Goal: Entertainment & Leisure: Consume media (video, audio)

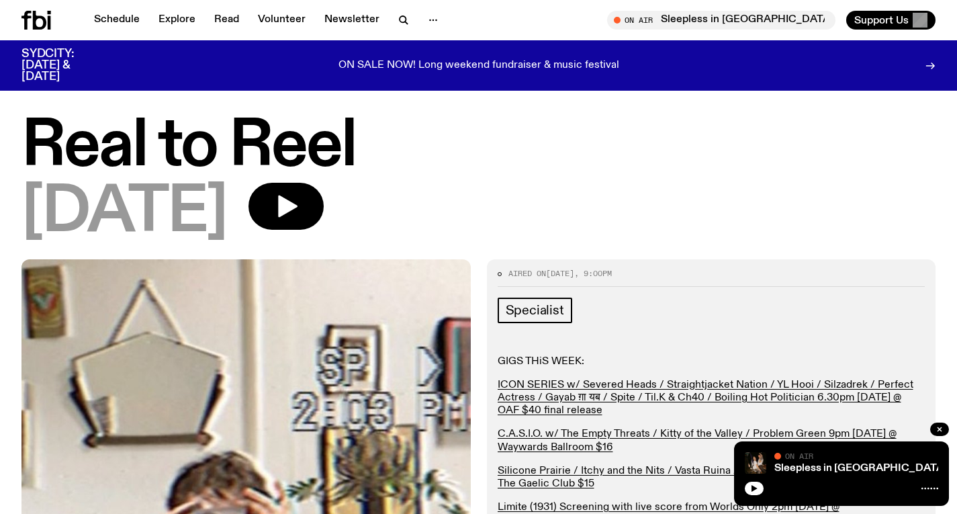
scroll to position [1340, 0]
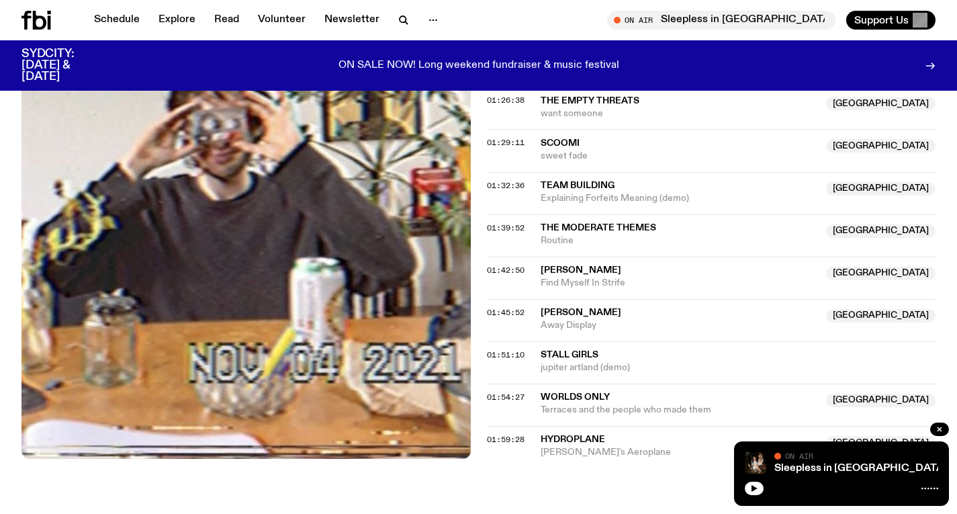
click at [41, 16] on icon at bounding box center [39, 20] width 13 height 19
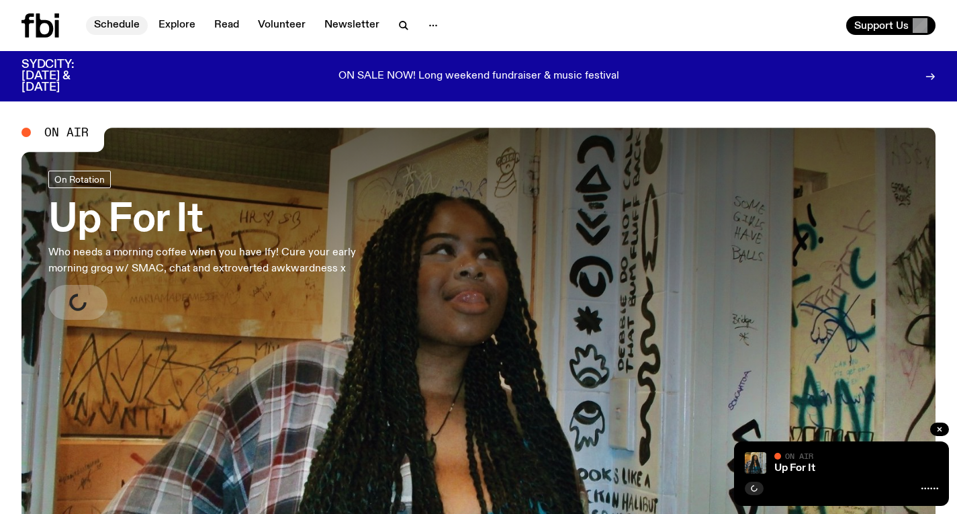
click at [116, 28] on link "Schedule" at bounding box center [117, 25] width 62 height 19
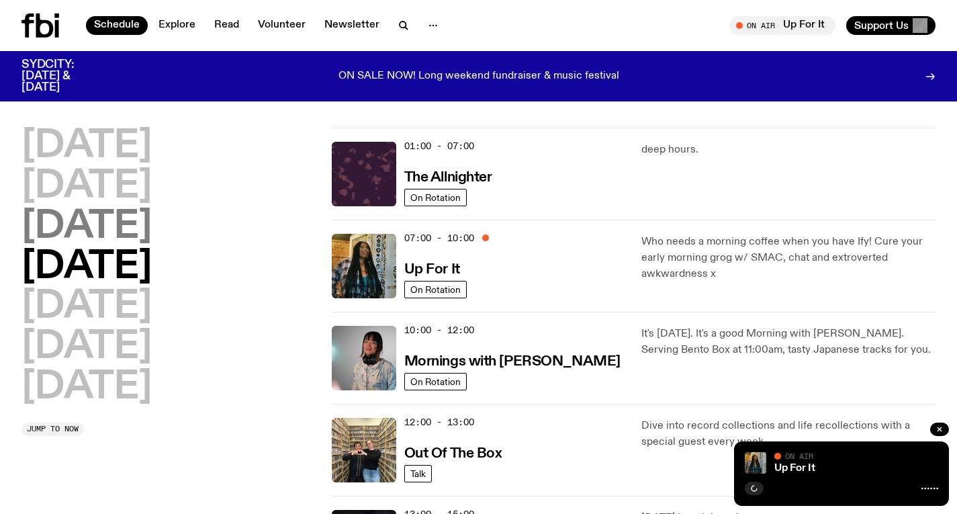
click at [152, 232] on h2 "[DATE]" at bounding box center [86, 227] width 130 height 38
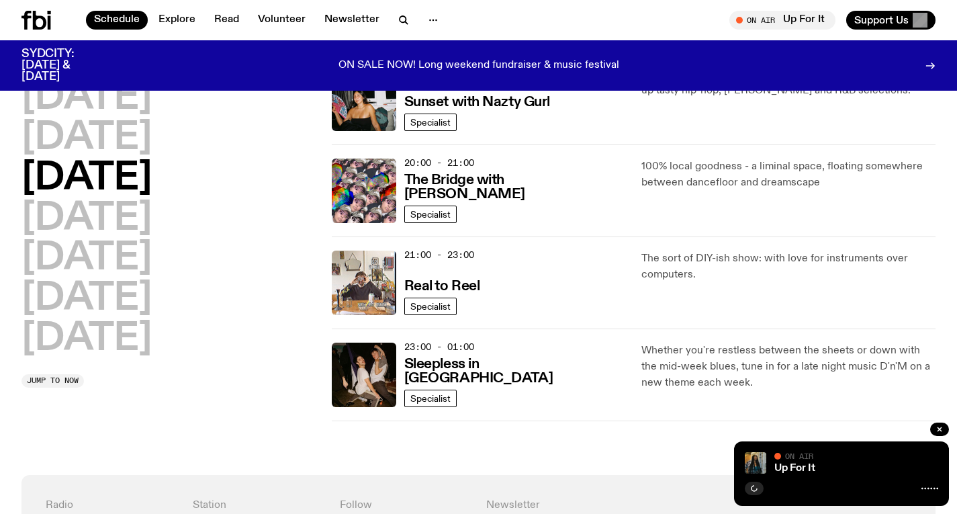
scroll to position [658, 0]
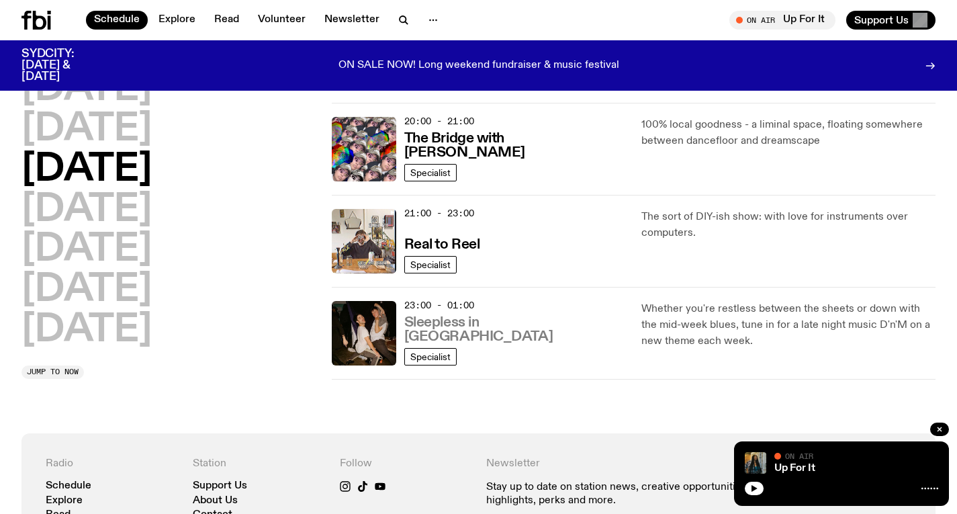
click at [446, 344] on h3 "Sleepless in [GEOGRAPHIC_DATA]" at bounding box center [515, 329] width 222 height 28
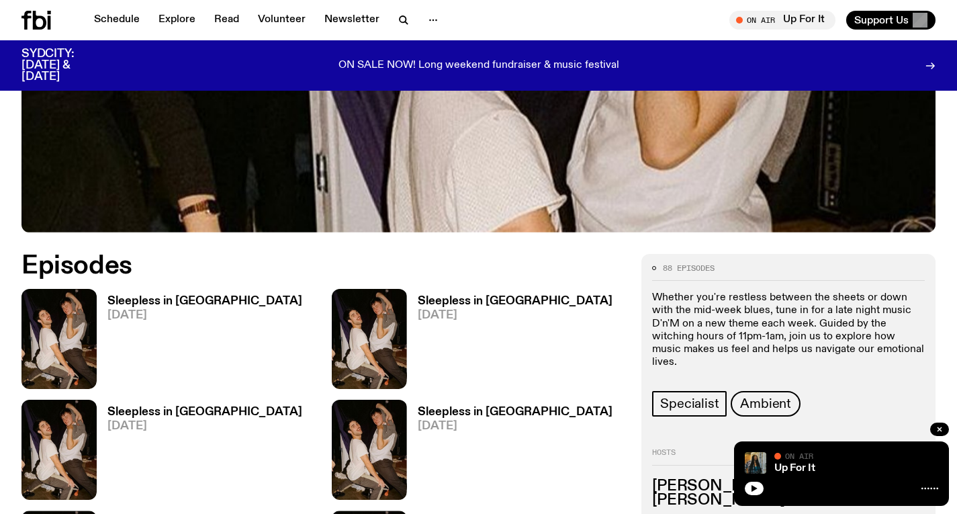
scroll to position [577, 0]
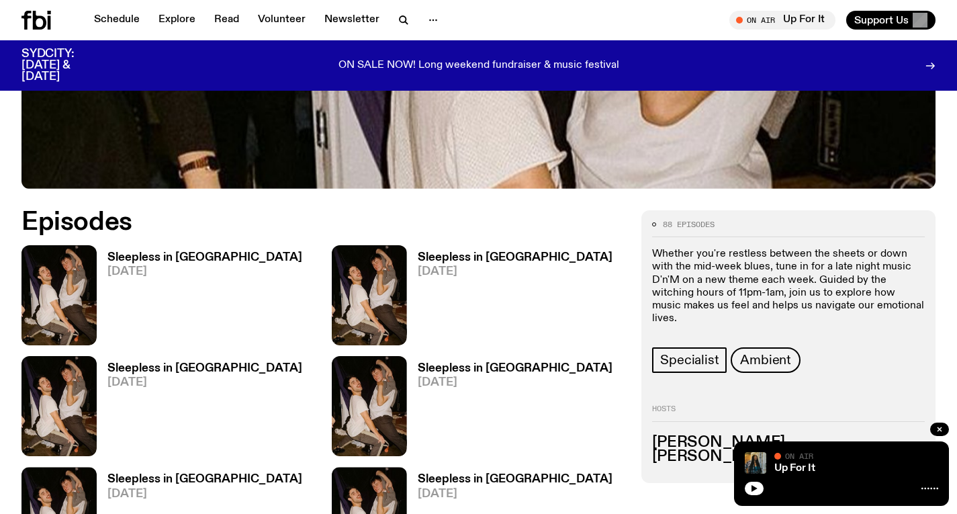
click at [193, 266] on span "[DATE]" at bounding box center [204, 271] width 195 height 11
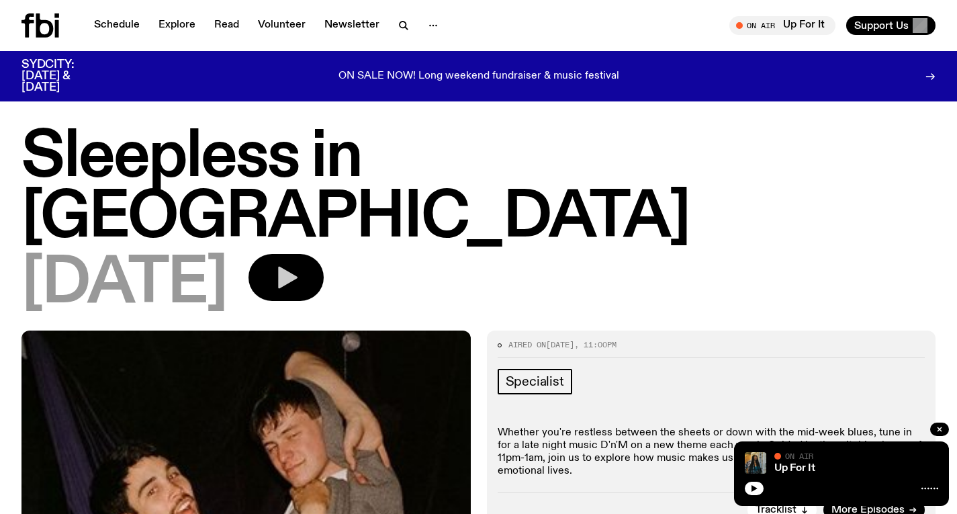
click at [324, 254] on button "button" at bounding box center [285, 277] width 75 height 47
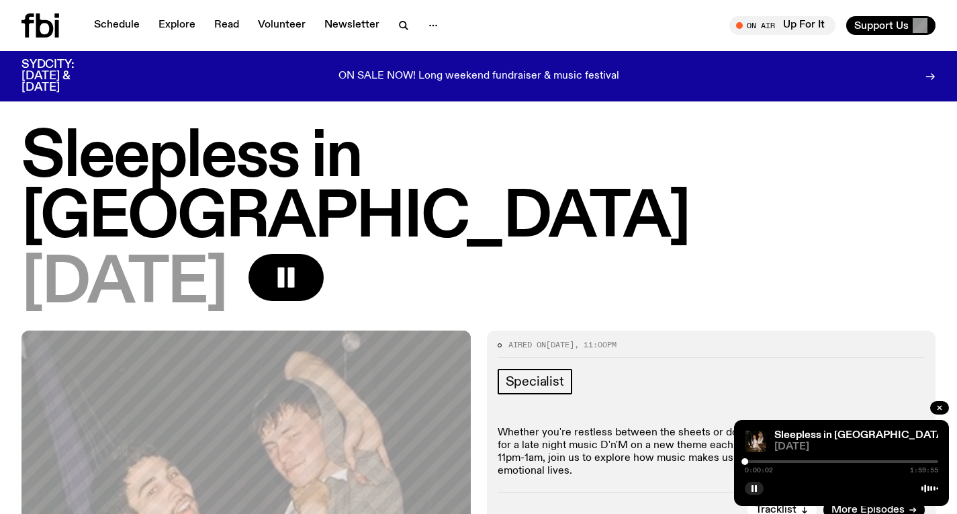
click at [868, 460] on div at bounding box center [840, 461] width 193 height 3
click at [865, 460] on div at bounding box center [864, 461] width 7 height 7
click at [861, 459] on div at bounding box center [861, 461] width 7 height 7
click at [858, 459] on div at bounding box center [858, 461] width 7 height 7
click at [861, 459] on div at bounding box center [858, 461] width 7 height 7
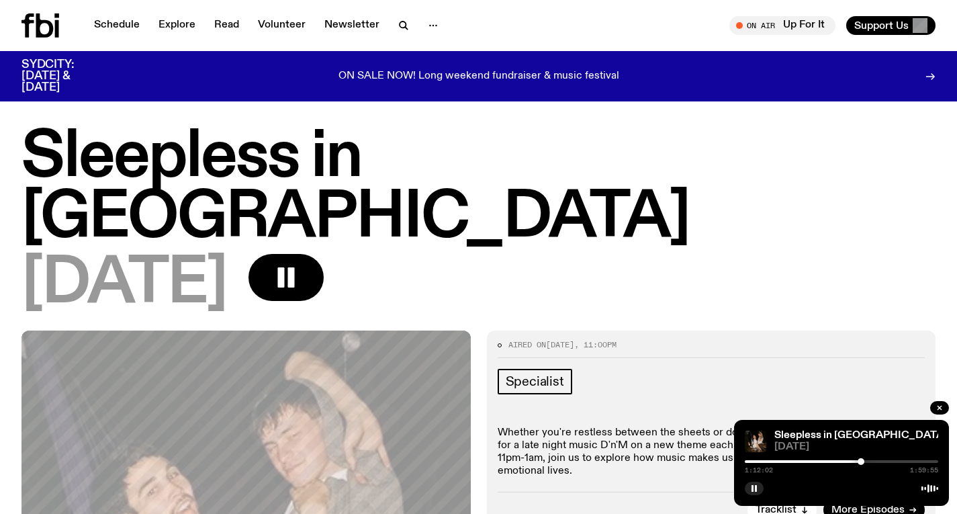
click at [866, 460] on div at bounding box center [840, 461] width 193 height 3
click at [868, 460] on div at bounding box center [866, 461] width 7 height 7
click at [871, 460] on div at bounding box center [840, 461] width 193 height 3
click at [875, 461] on div at bounding box center [840, 461] width 193 height 3
click at [876, 459] on div at bounding box center [874, 461] width 7 height 7
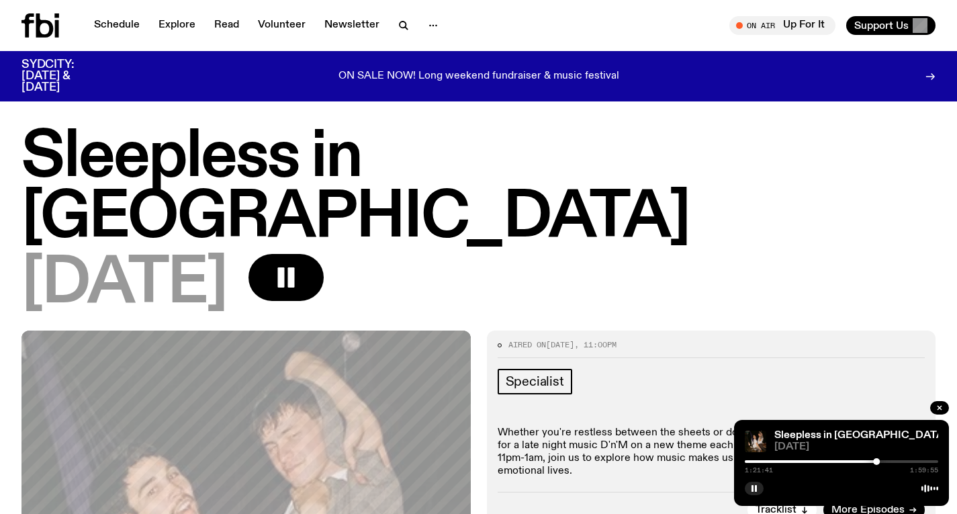
click at [881, 460] on div at bounding box center [840, 461] width 193 height 3
click at [885, 460] on div at bounding box center [840, 461] width 193 height 3
click at [884, 460] on div at bounding box center [885, 461] width 7 height 7
click at [882, 460] on div at bounding box center [884, 461] width 7 height 7
click at [887, 459] on div at bounding box center [884, 461] width 7 height 7
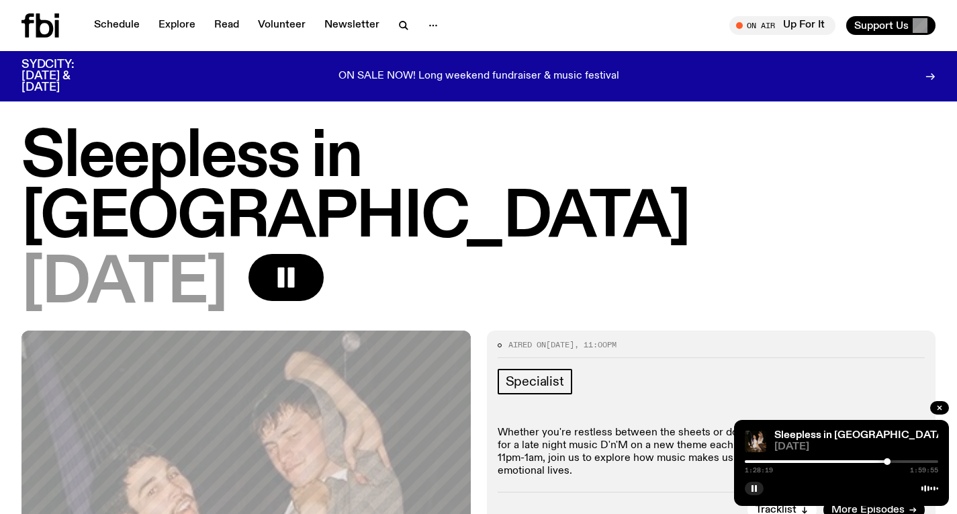
click at [891, 461] on div at bounding box center [840, 461] width 193 height 3
click at [893, 461] on div at bounding box center [890, 461] width 7 height 7
click at [896, 461] on div at bounding box center [893, 461] width 7 height 7
click at [899, 462] on div at bounding box center [840, 461] width 193 height 3
click at [903, 461] on div at bounding box center [840, 461] width 193 height 3
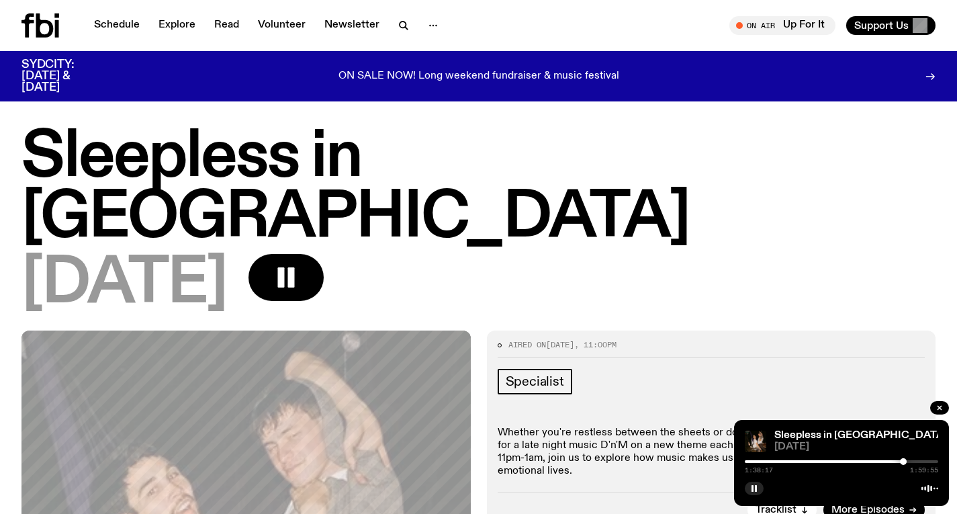
click at [906, 461] on div at bounding box center [840, 461] width 193 height 3
click at [906, 461] on div at bounding box center [905, 461] width 7 height 7
click at [904, 461] on div at bounding box center [903, 461] width 7 height 7
click at [920, 460] on div at bounding box center [840, 461] width 193 height 3
click at [922, 460] on div at bounding box center [921, 461] width 7 height 7
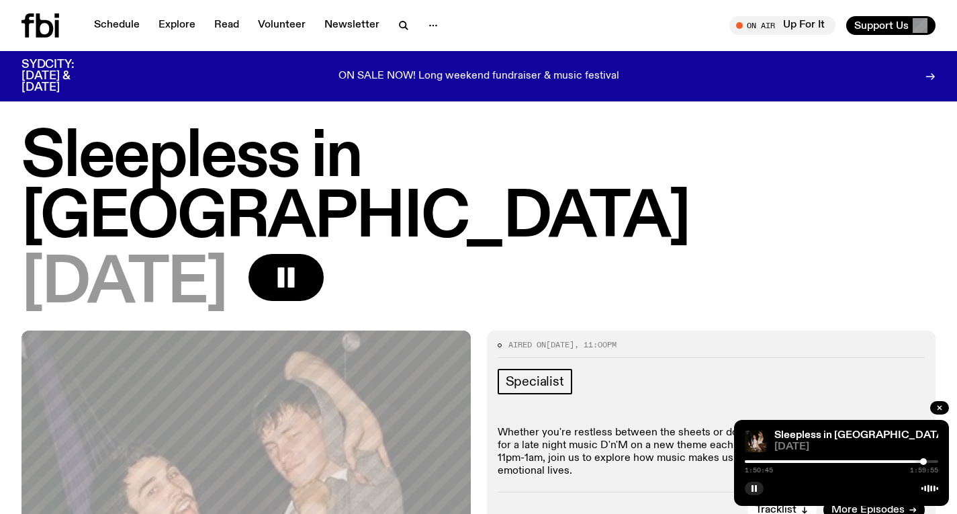
click at [923, 458] on div at bounding box center [923, 461] width 7 height 7
click at [924, 458] on div at bounding box center [923, 461] width 7 height 7
click at [925, 458] on div at bounding box center [925, 461] width 7 height 7
click at [926, 458] on div at bounding box center [925, 461] width 7 height 7
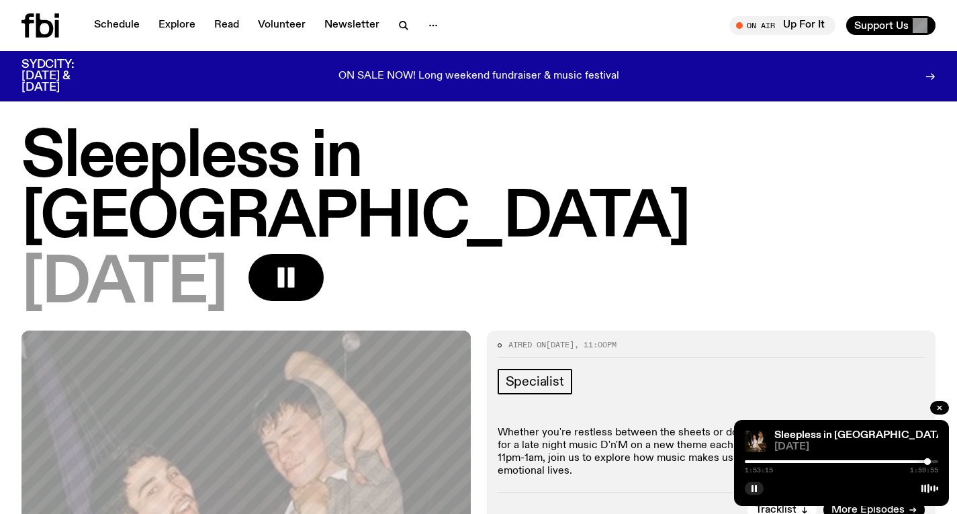
click at [927, 458] on div at bounding box center [927, 461] width 7 height 7
click at [928, 459] on div at bounding box center [928, 461] width 7 height 7
click at [930, 459] on div at bounding box center [929, 461] width 7 height 7
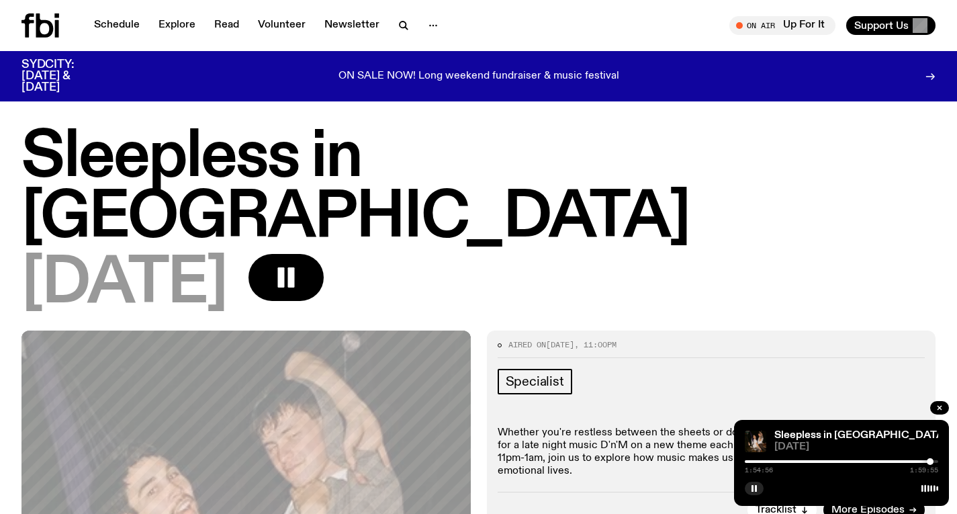
click at [930, 459] on div at bounding box center [929, 461] width 7 height 7
click at [929, 458] on div at bounding box center [930, 461] width 7 height 7
click at [928, 458] on div at bounding box center [927, 461] width 7 height 7
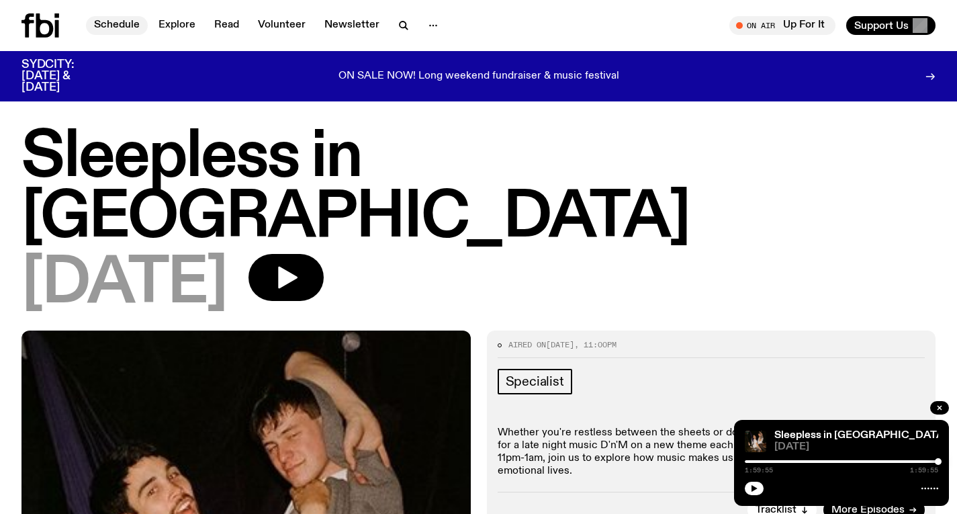
click at [113, 28] on link "Schedule" at bounding box center [117, 25] width 62 height 19
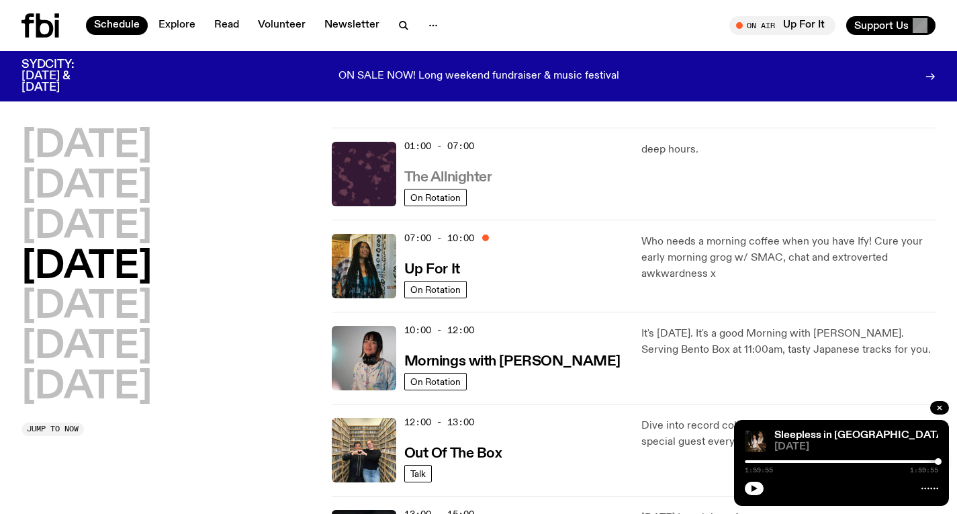
click at [444, 174] on h3 "The Allnighter" at bounding box center [448, 177] width 88 height 14
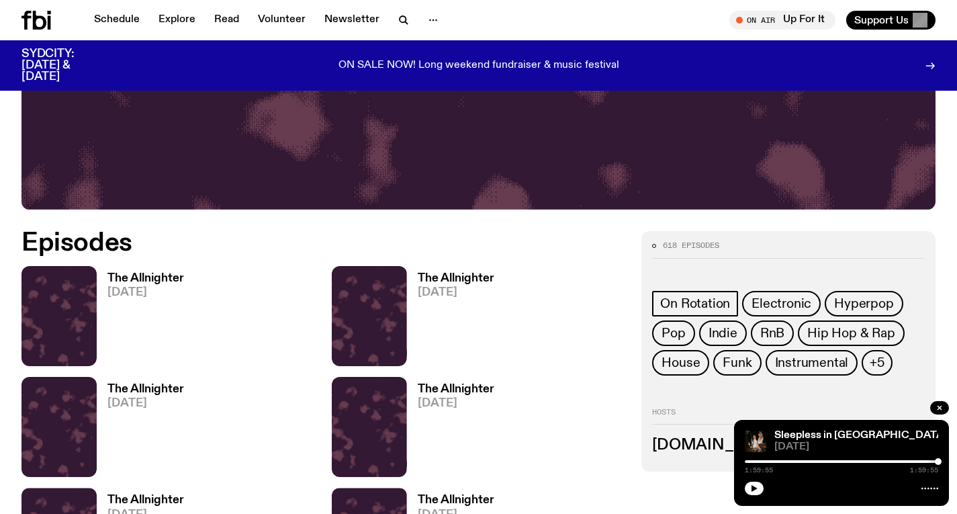
scroll to position [496, 0]
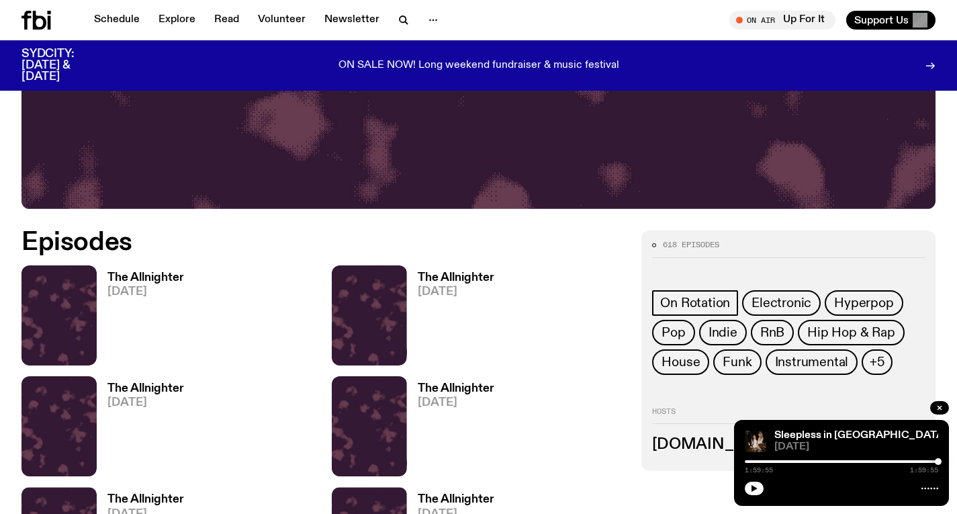
click at [168, 283] on h3 "The Allnighter" at bounding box center [145, 277] width 77 height 11
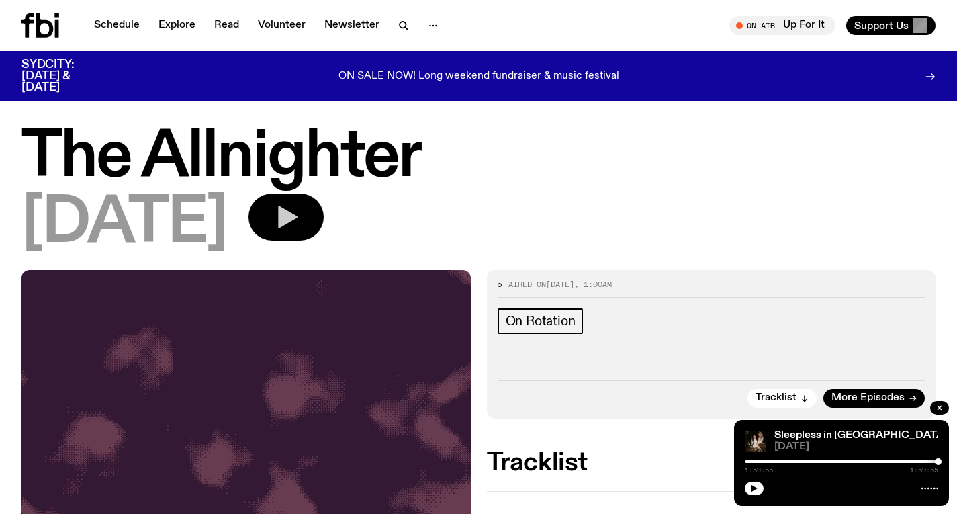
click at [324, 222] on button "button" at bounding box center [285, 216] width 75 height 47
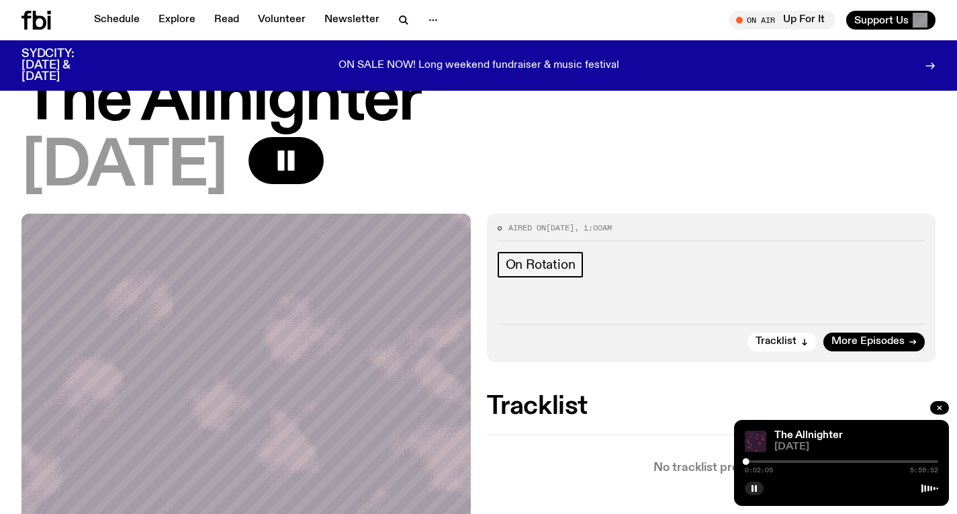
scroll to position [48, 0]
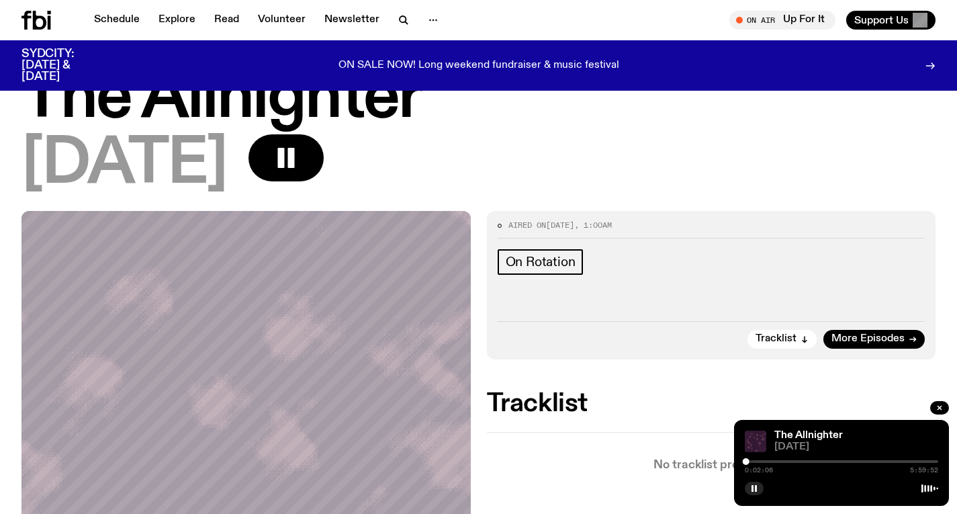
click at [35, 15] on icon at bounding box center [39, 20] width 13 height 19
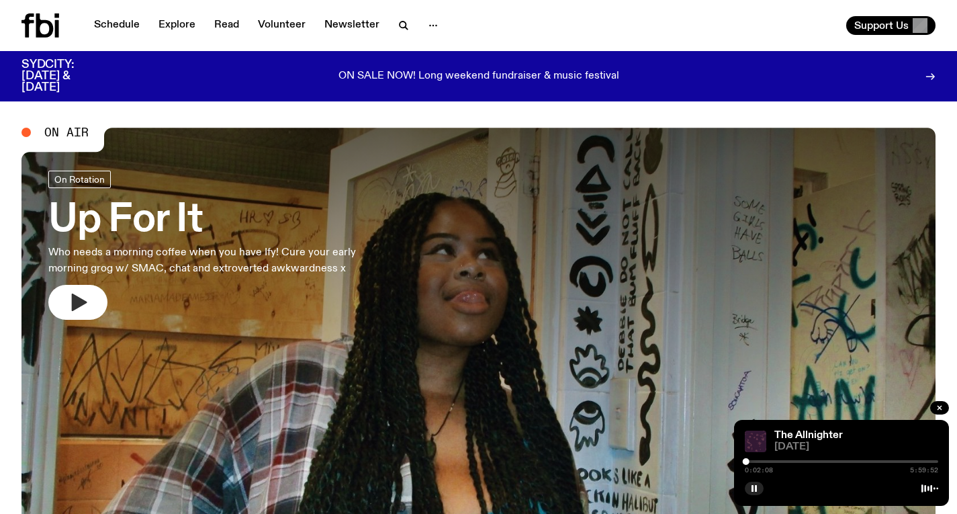
click at [77, 299] on icon "button" at bounding box center [79, 301] width 15 height 17
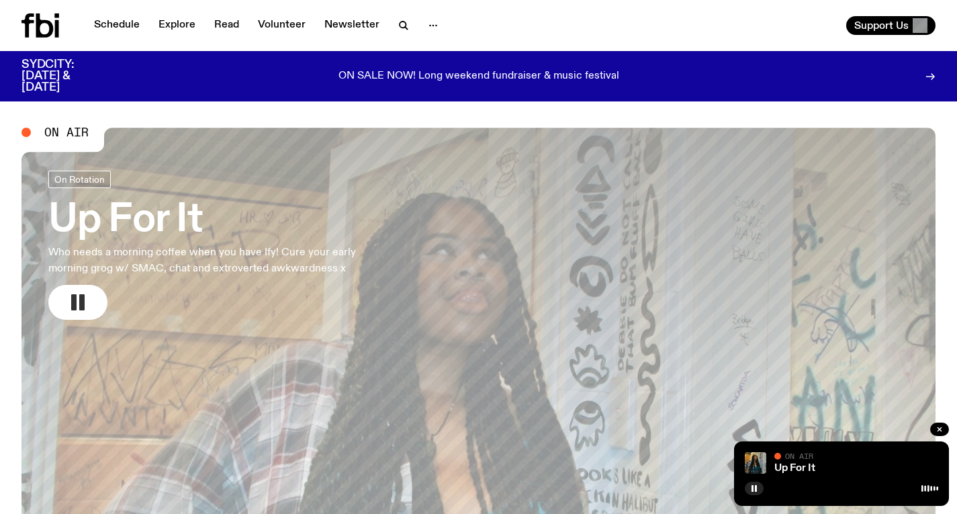
click at [169, 222] on h3 "Up For It" at bounding box center [220, 220] width 344 height 38
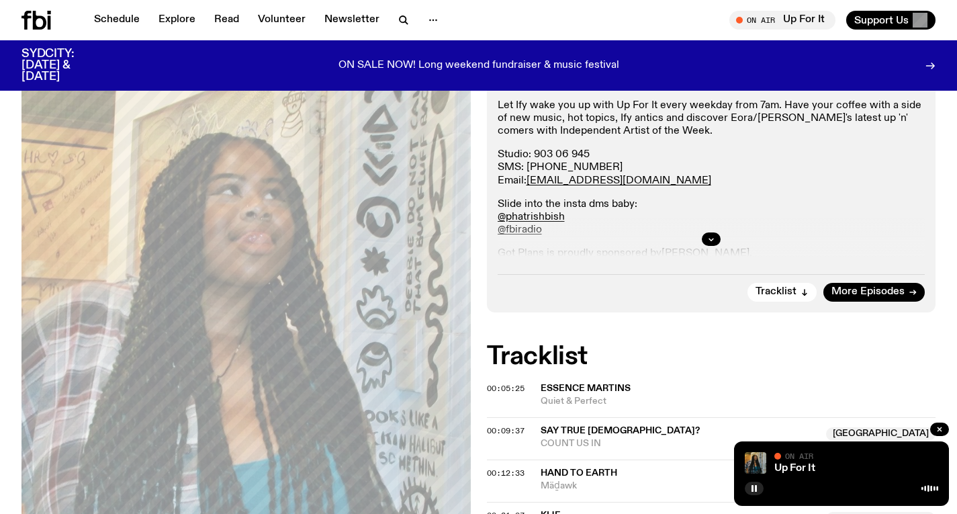
scroll to position [257, 0]
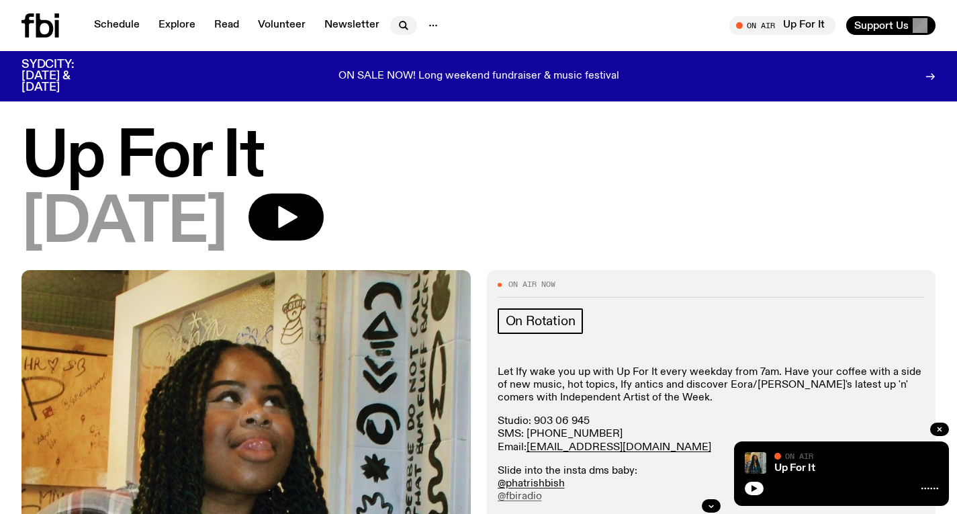
click at [403, 27] on icon "button" at bounding box center [403, 25] width 16 height 16
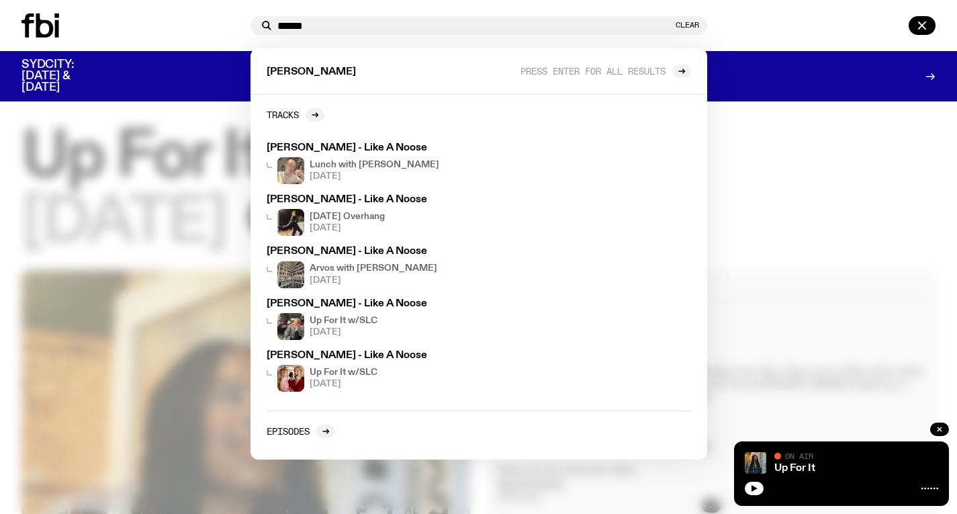
type input "******"
